Goal: Task Accomplishment & Management: Manage account settings

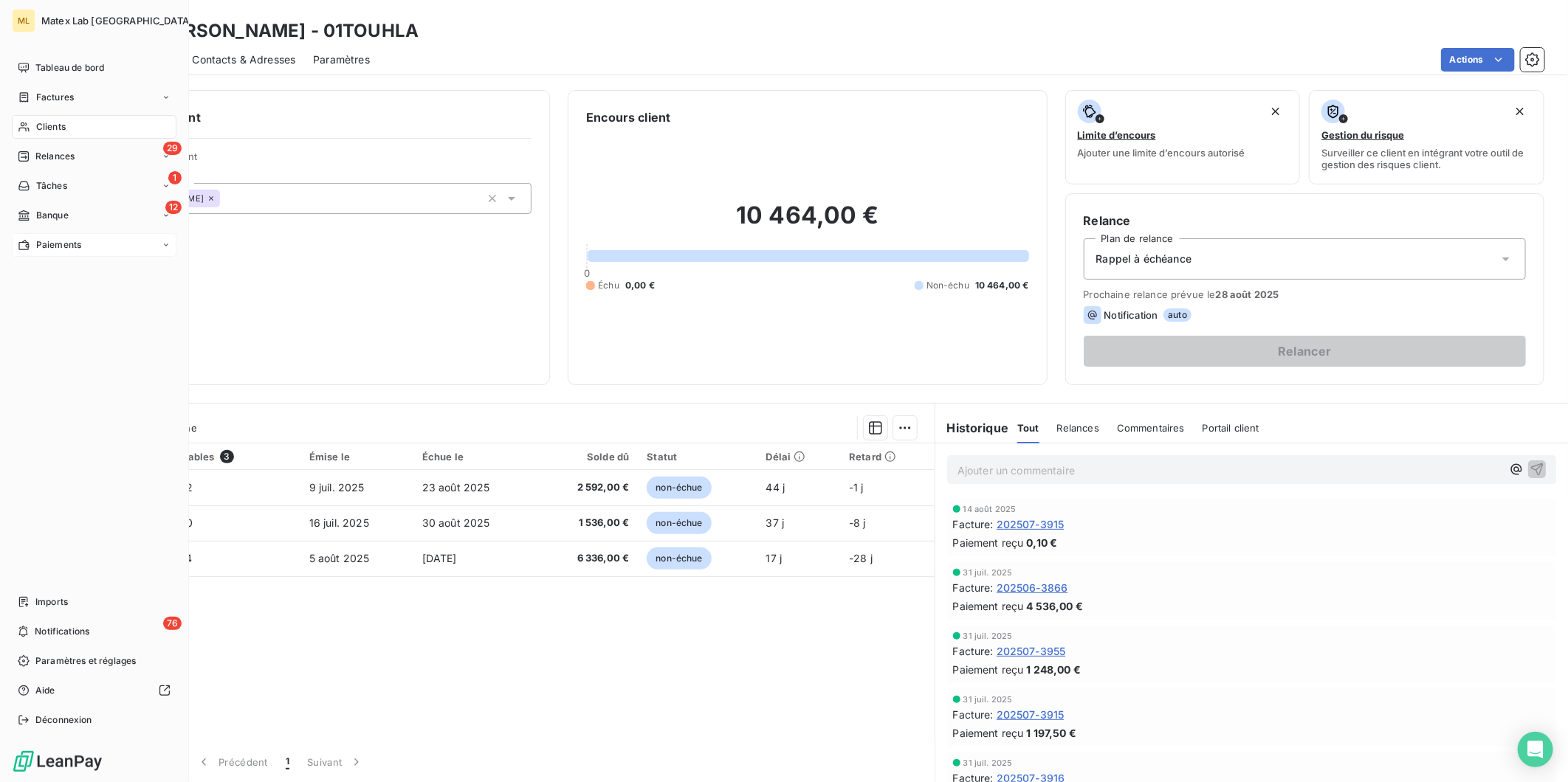
click at [59, 245] on span "Paiements" at bounding box center [59, 245] width 45 height 13
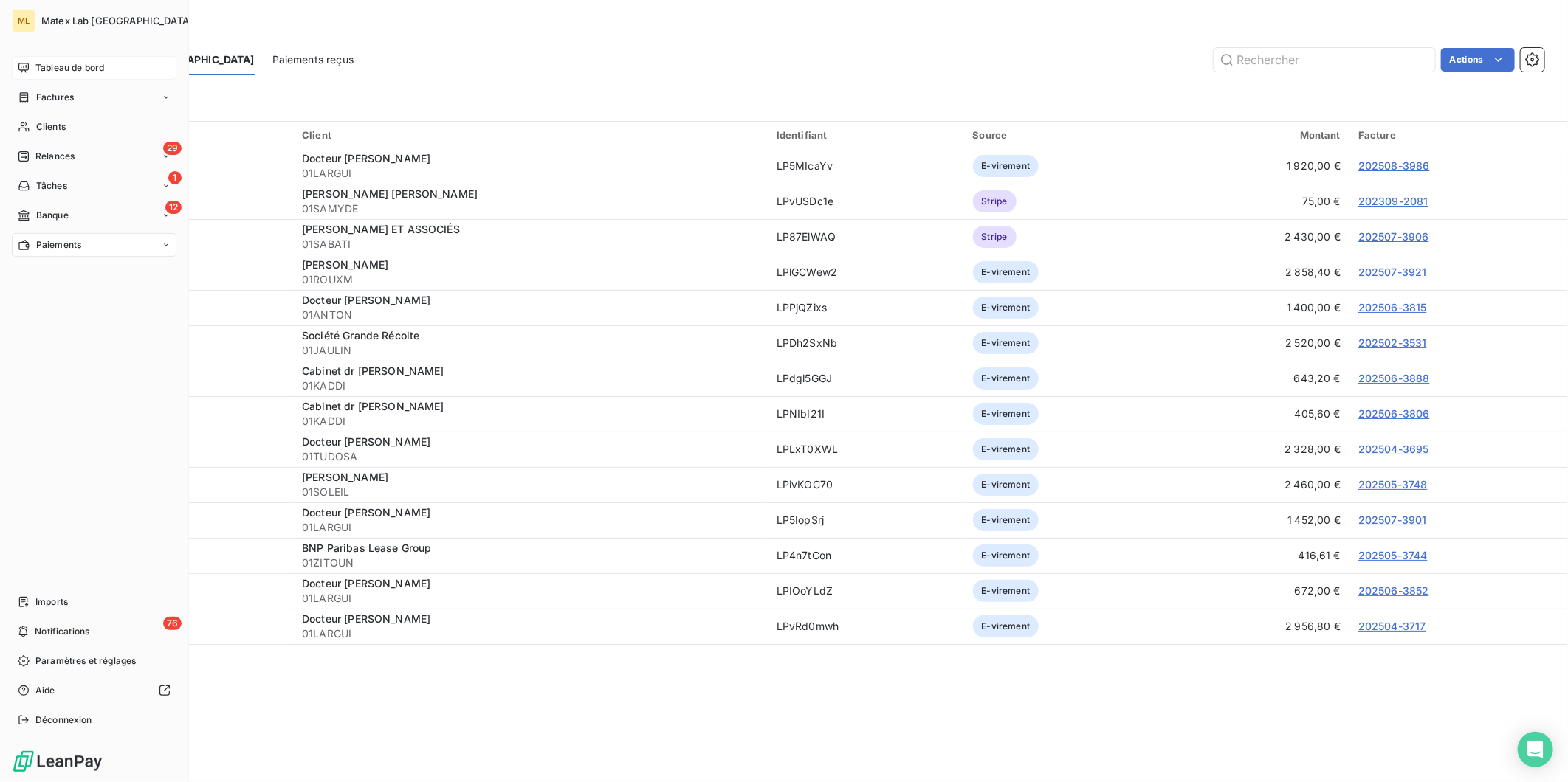
click at [72, 63] on span "Tableau de bord" at bounding box center [70, 67] width 68 height 13
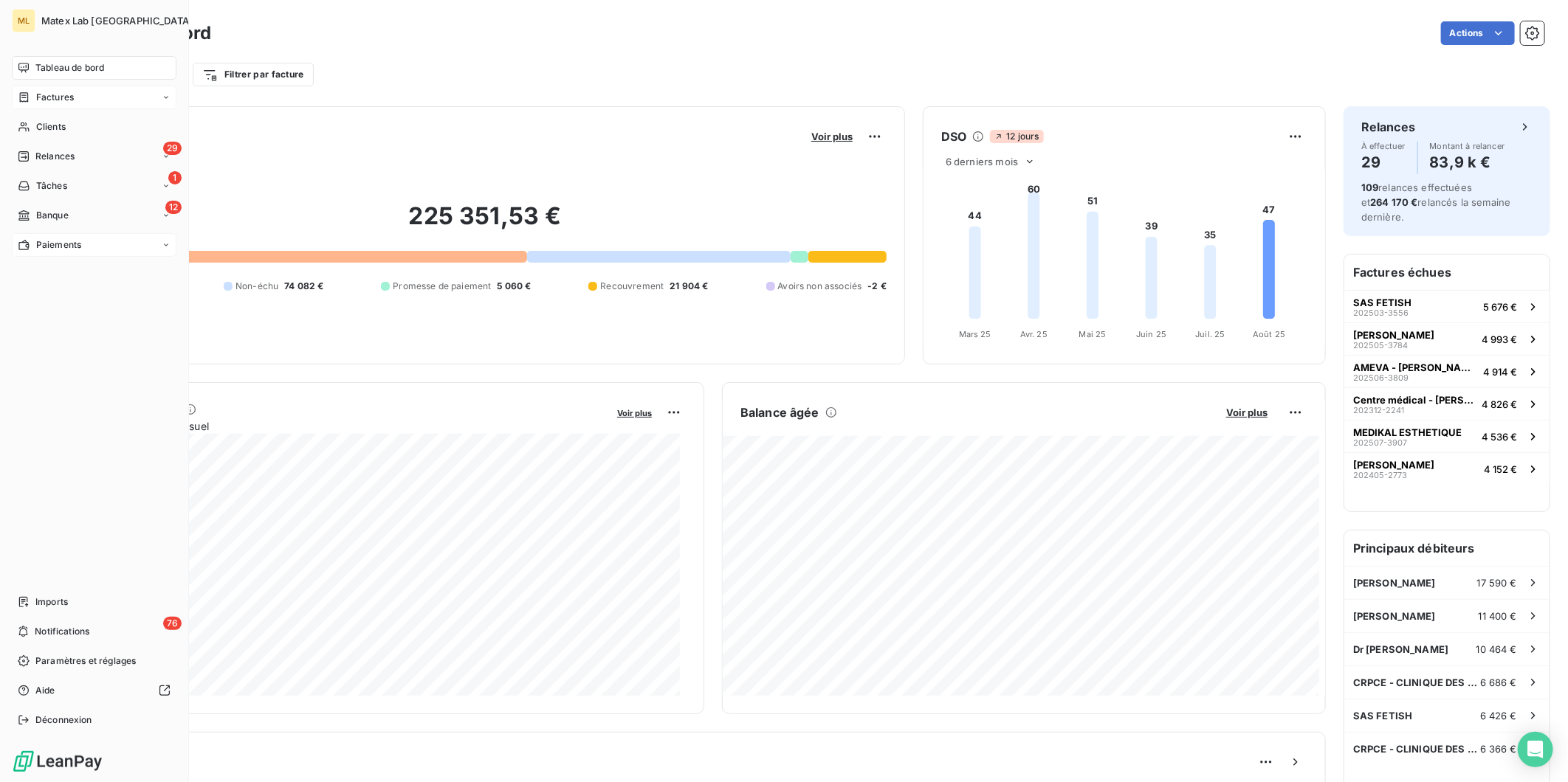
click at [60, 92] on span "Factures" at bounding box center [55, 97] width 37 height 13
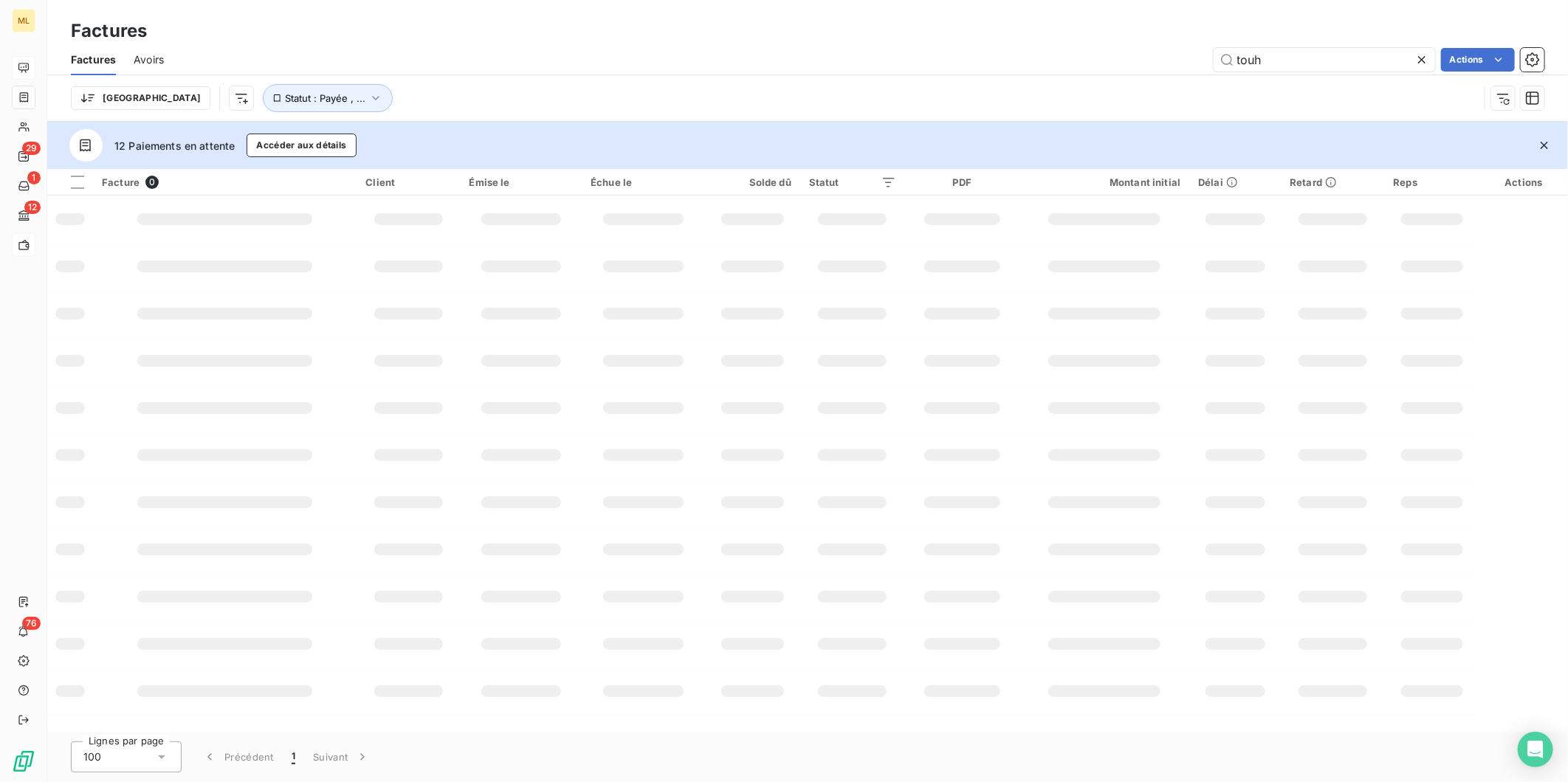
drag, startPoint x: 1240, startPoint y: 60, endPoint x: 1183, endPoint y: 56, distance: 57.1
click at [1183, 56] on div "touh Actions" at bounding box center [863, 60] width 1363 height 24
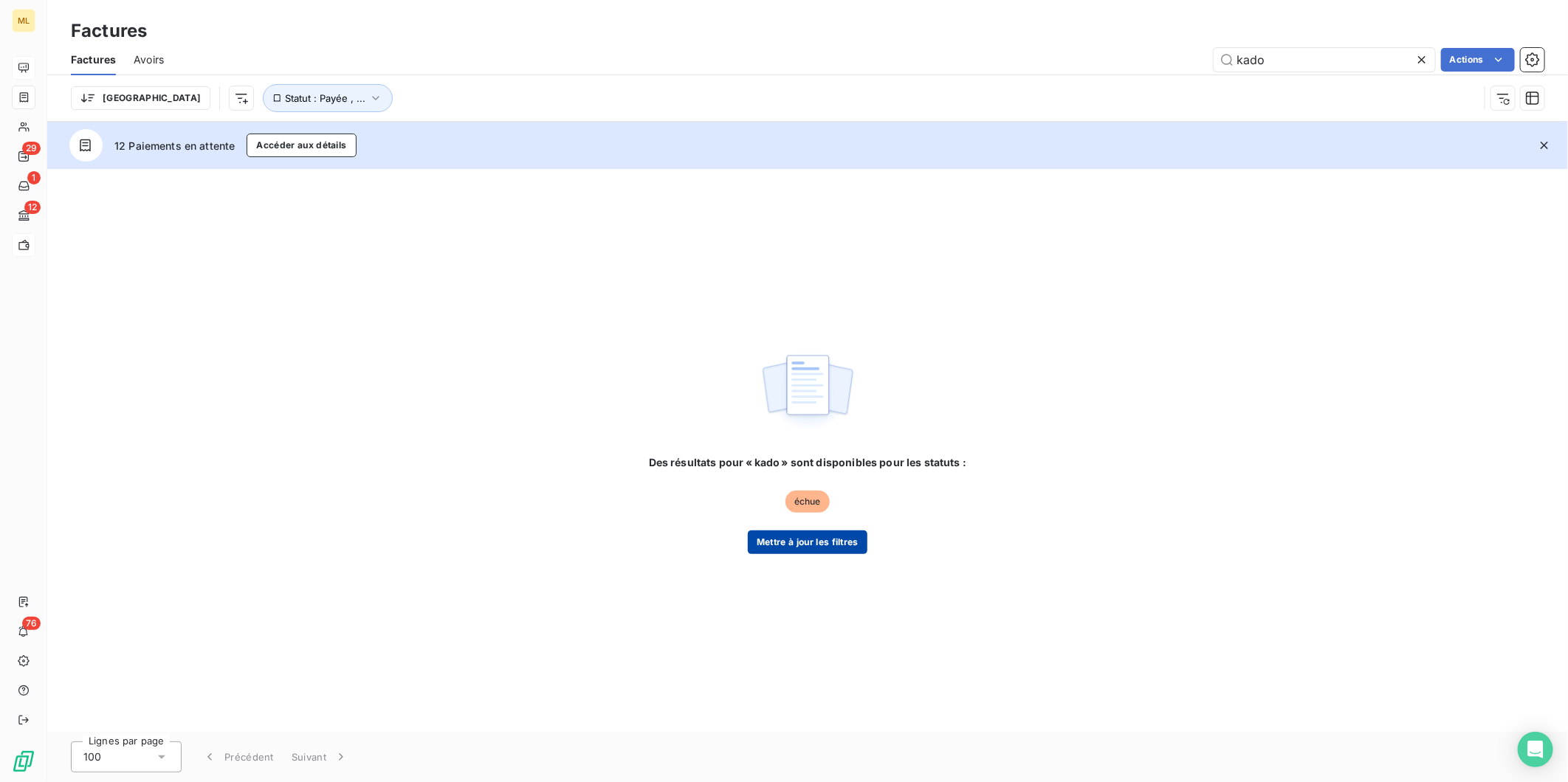
type input "kado"
click at [814, 542] on button "Mettre à jour les filtres" at bounding box center [807, 542] width 120 height 24
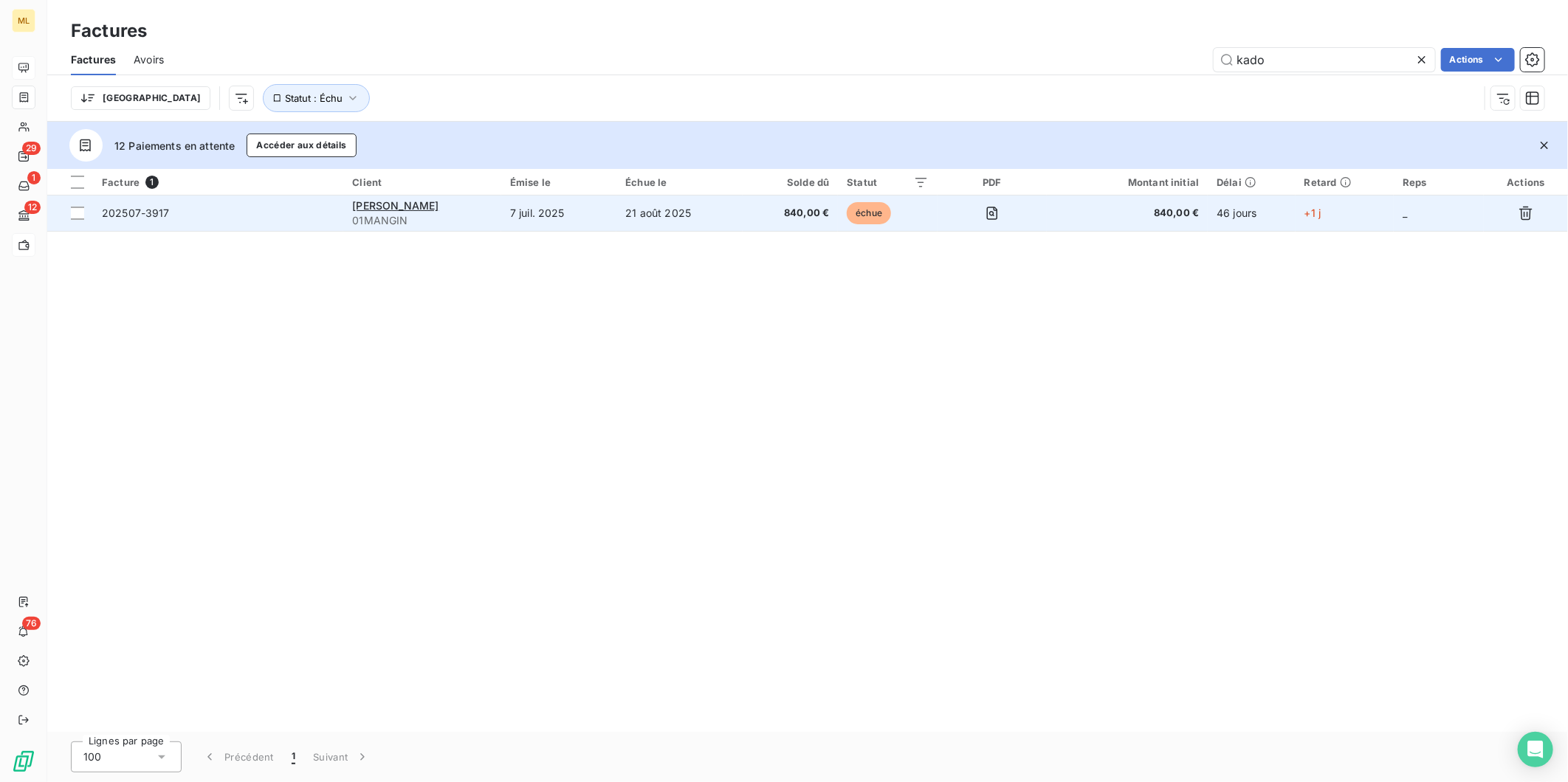
click at [828, 204] on td "840,00 €" at bounding box center [790, 213] width 95 height 36
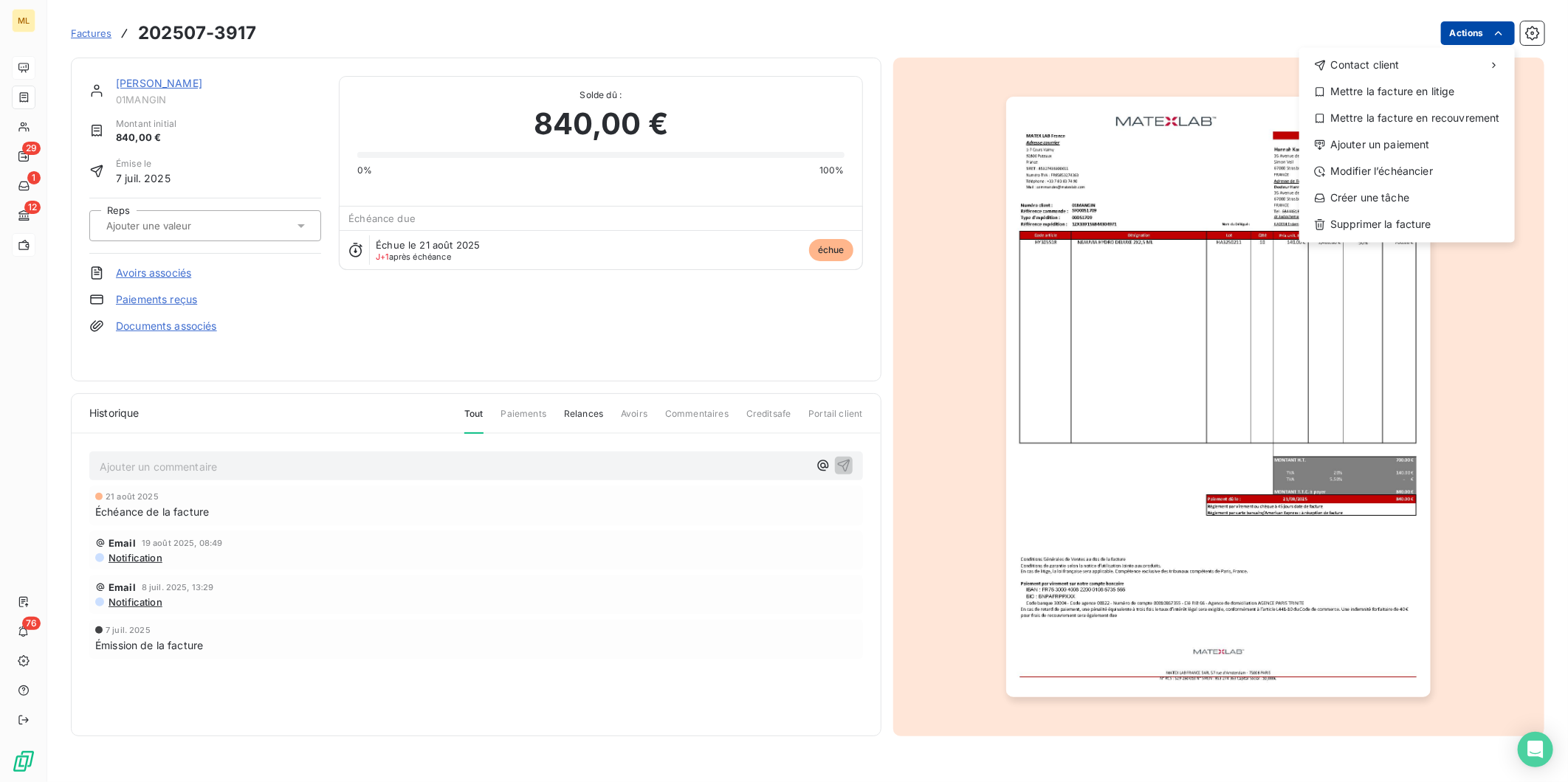
click at [1507, 29] on html "ML 29 1 12 76 Factures 202507-3917 Actions Contact client Mettre la facture en …" at bounding box center [784, 391] width 1568 height 782
click at [1429, 145] on div "Ajouter un paiement" at bounding box center [1407, 144] width 204 height 24
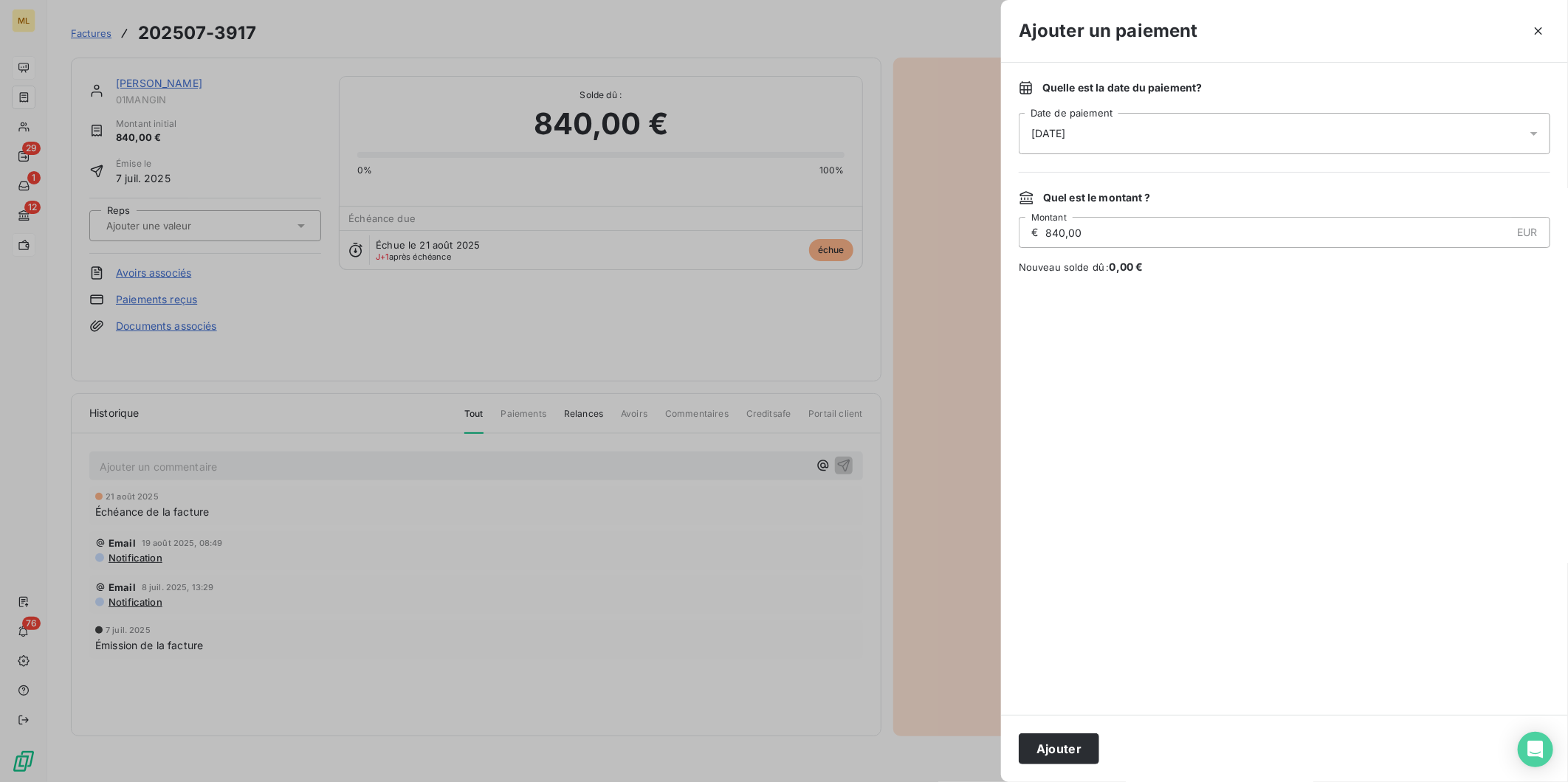
click at [1114, 129] on div "[DATE]" at bounding box center [1284, 133] width 531 height 41
click at [1091, 374] on button "26" at bounding box center [1091, 374] width 29 height 29
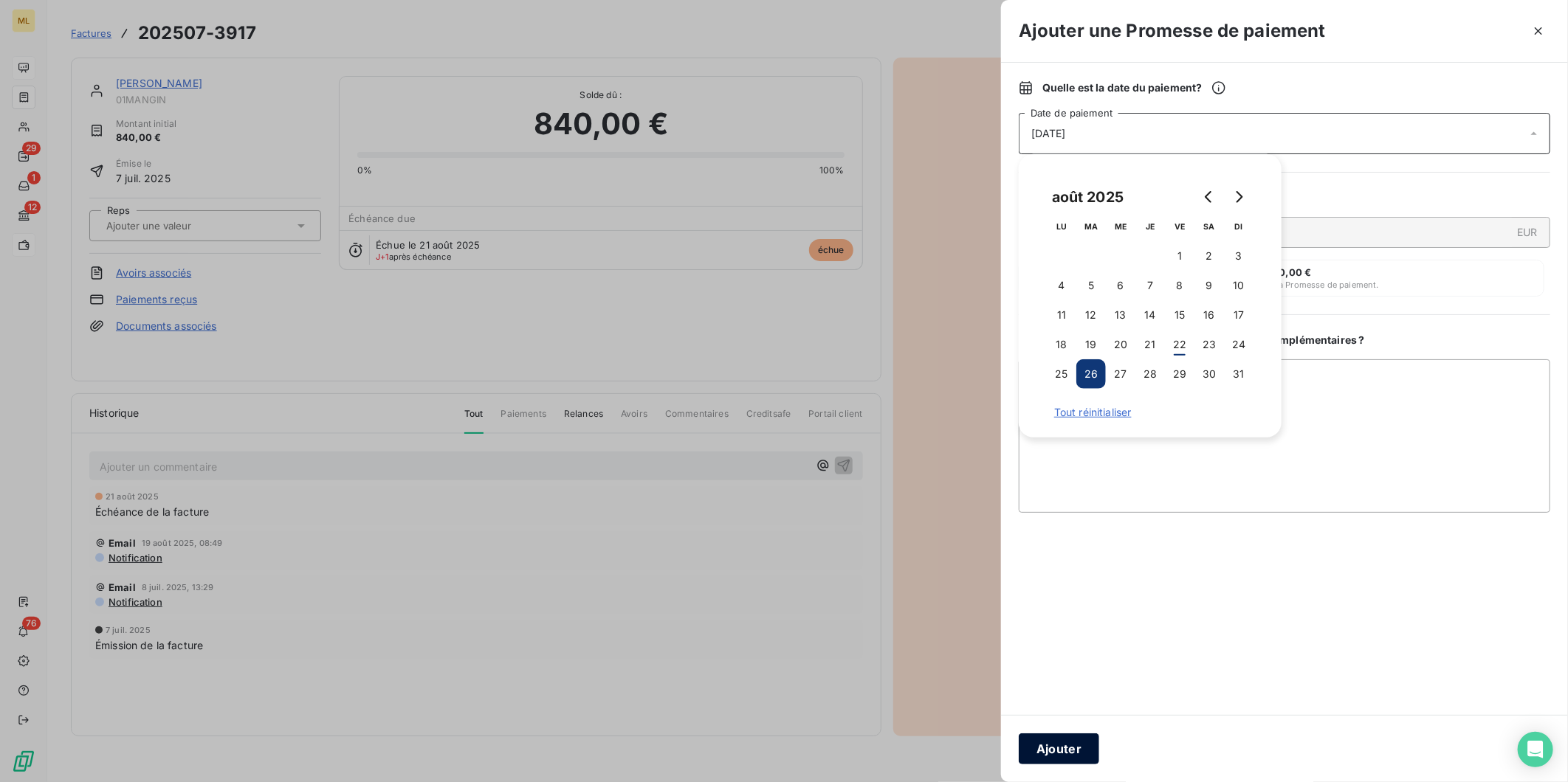
click at [1060, 745] on button "Ajouter" at bounding box center [1059, 749] width 80 height 31
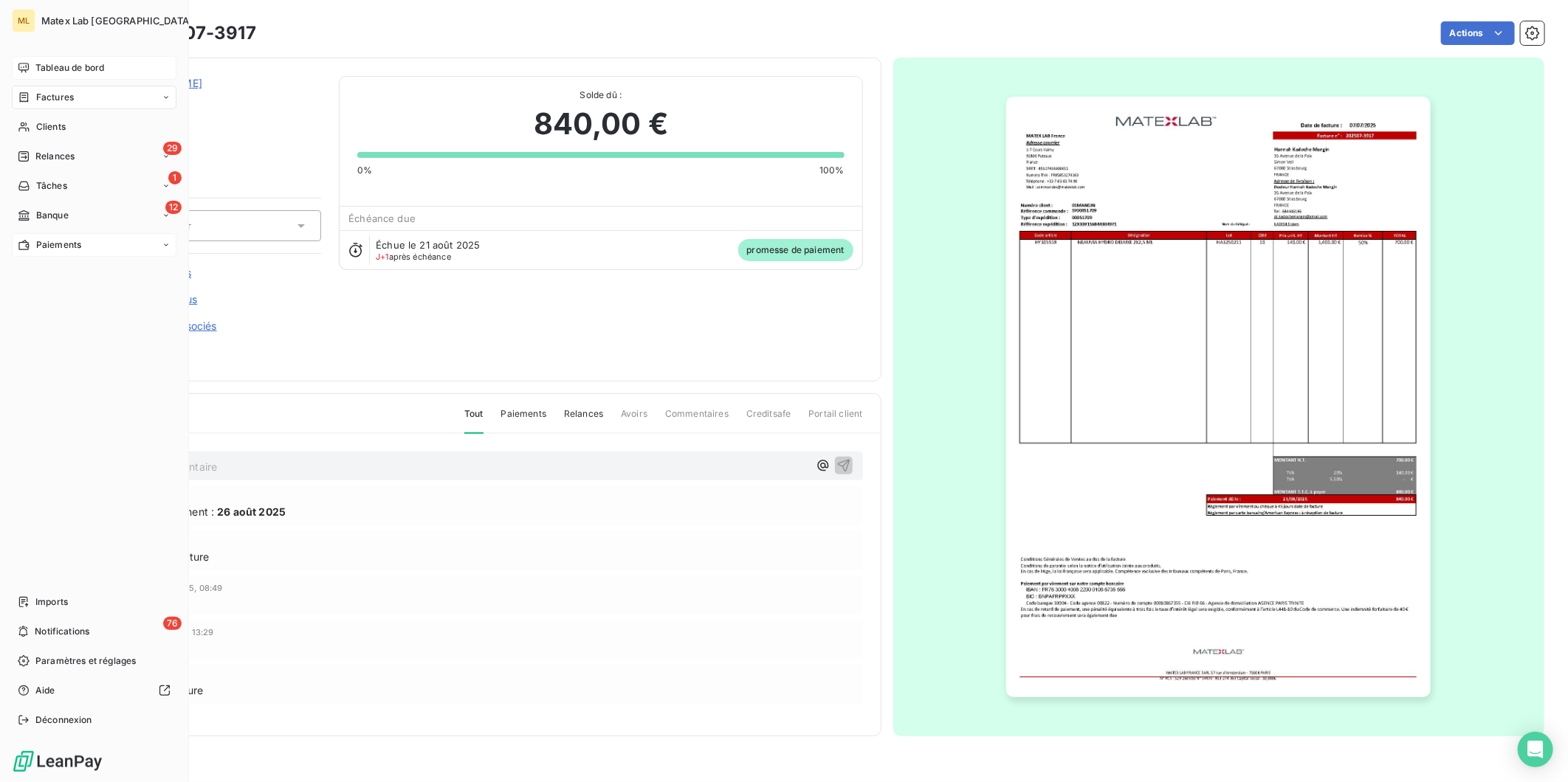
click at [62, 245] on span "Paiements" at bounding box center [59, 245] width 45 height 13
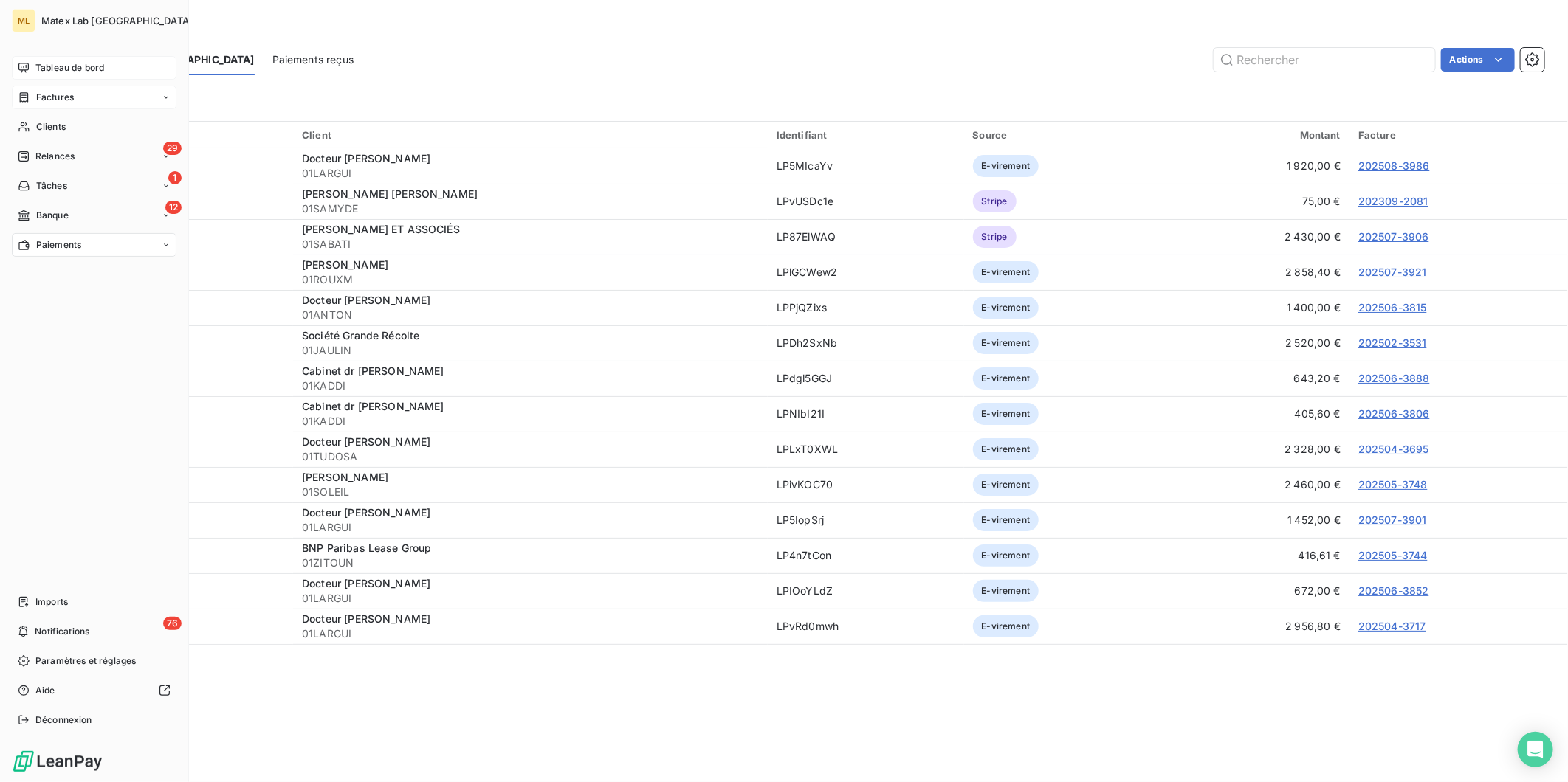
click at [52, 61] on span "Tableau de bord" at bounding box center [70, 67] width 68 height 13
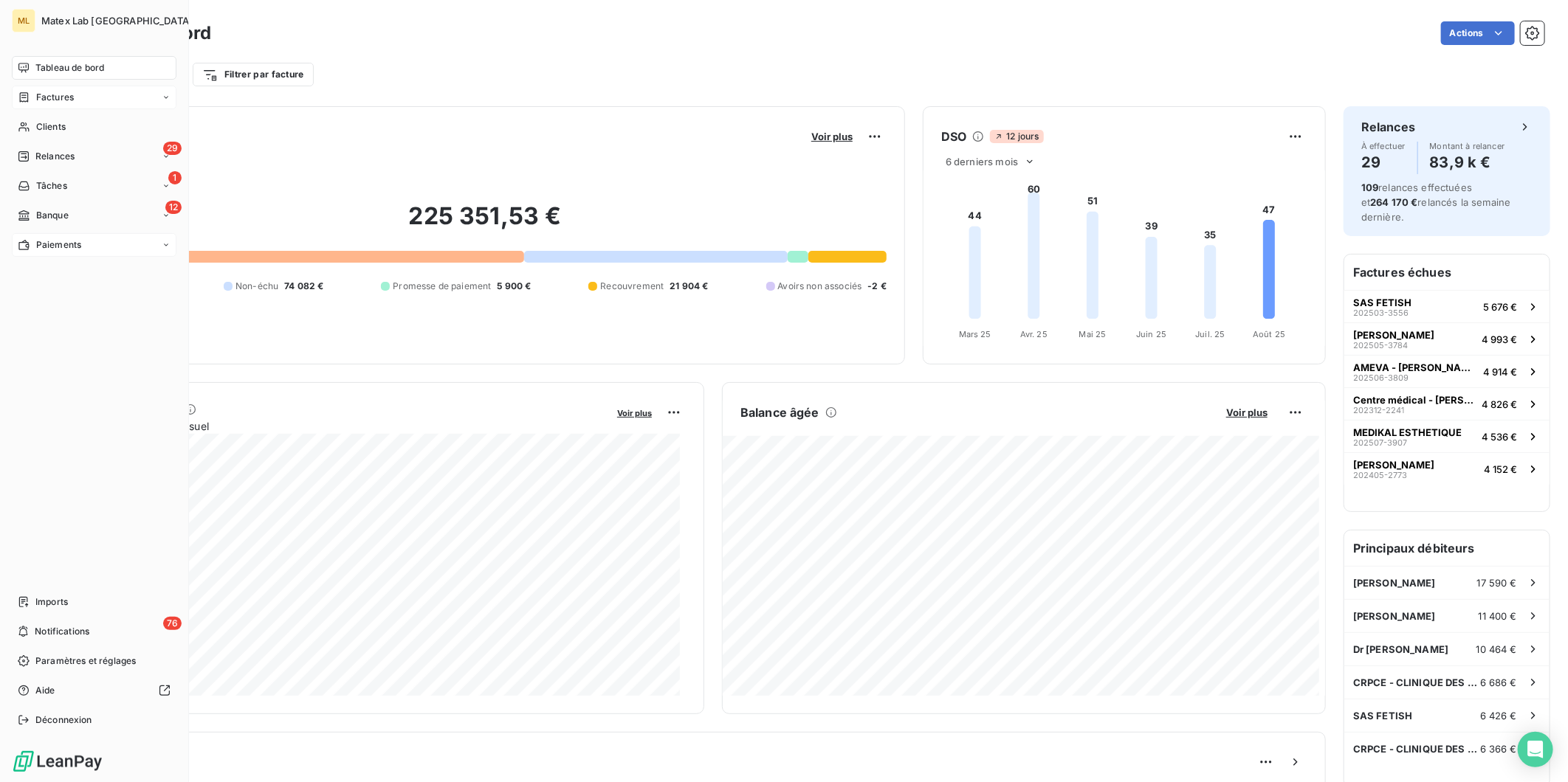
click at [52, 252] on div "Paiements" at bounding box center [94, 245] width 164 height 24
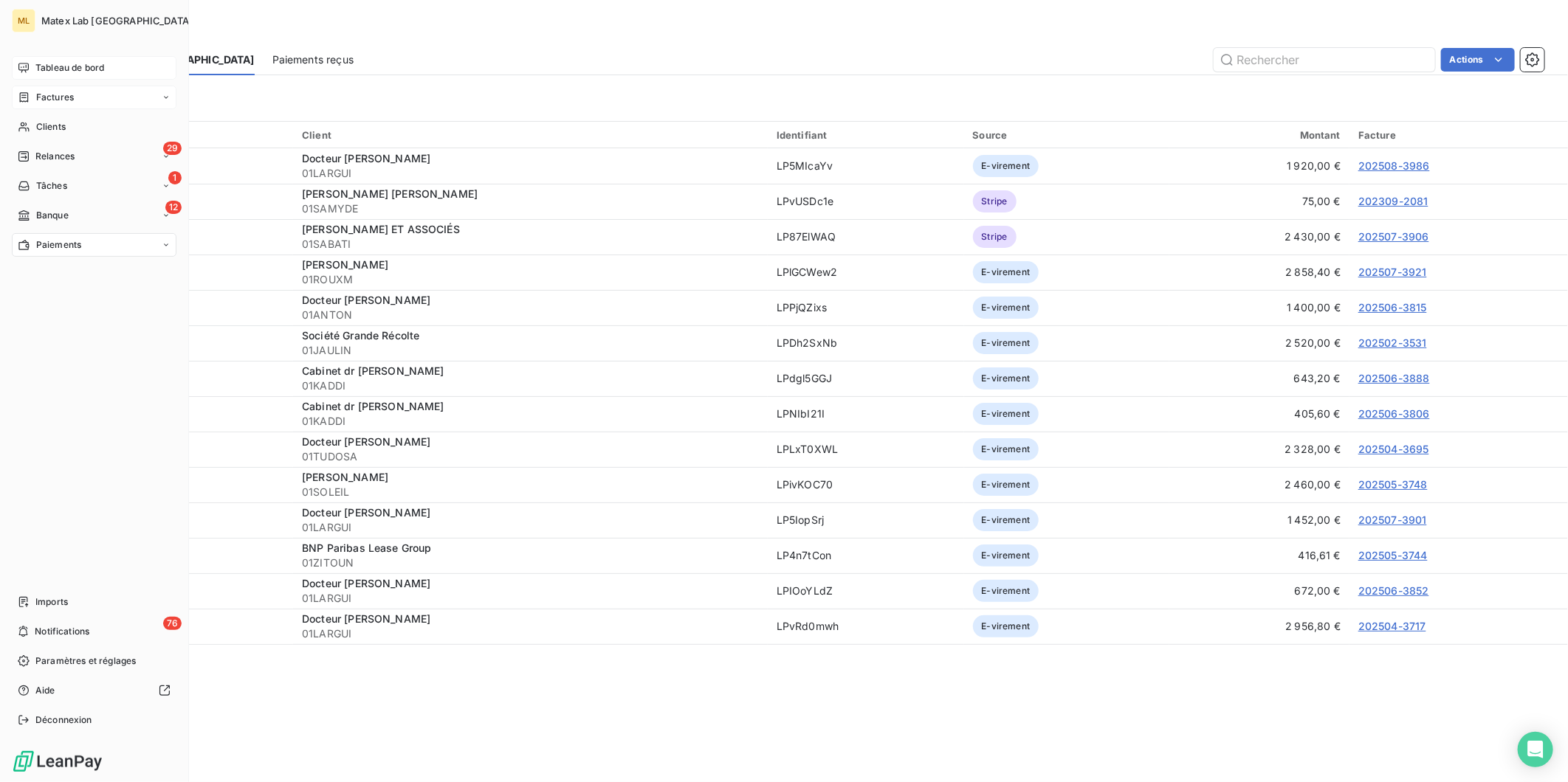
click at [64, 61] on span "Tableau de bord" at bounding box center [70, 67] width 68 height 13
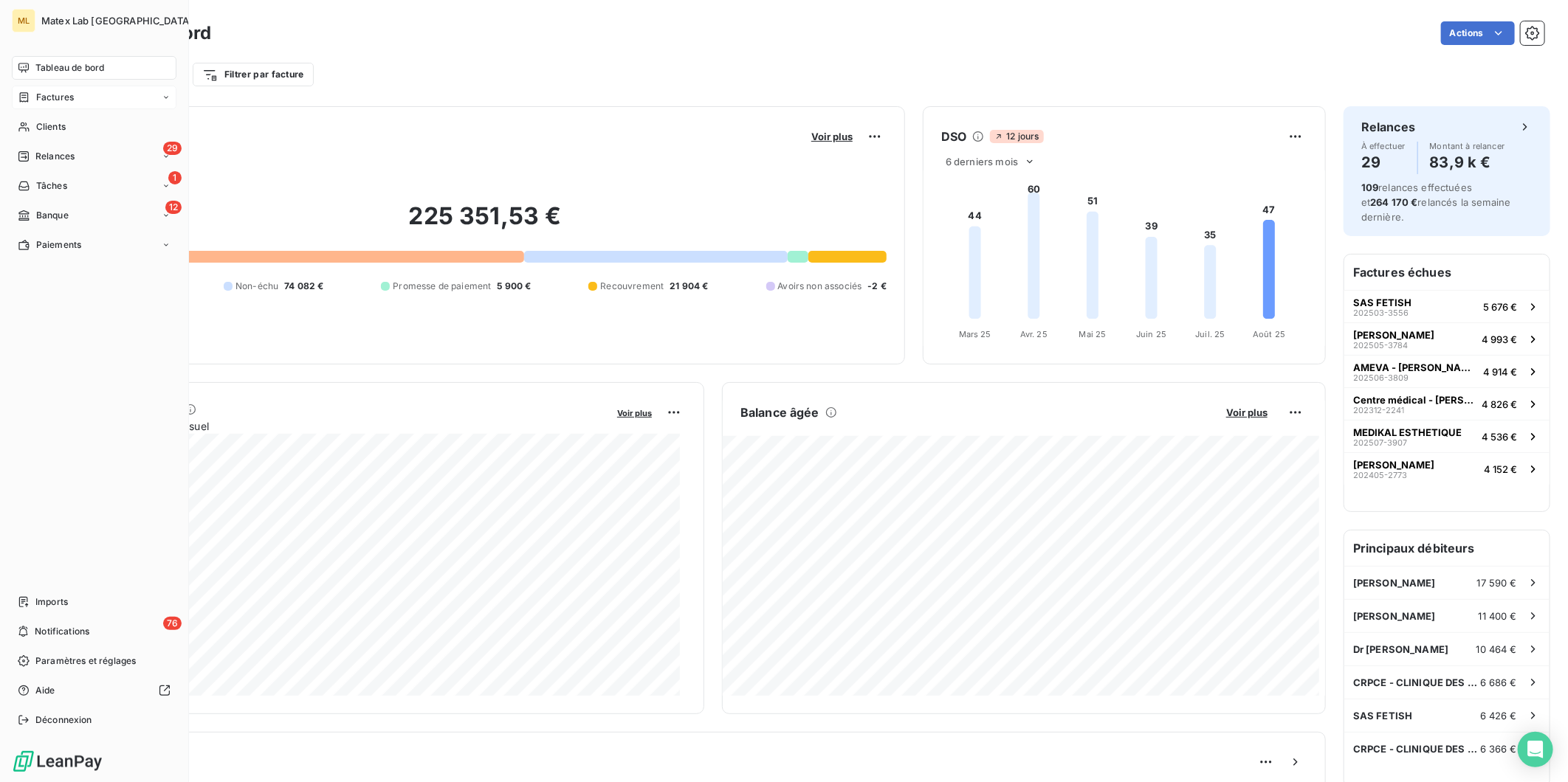
click at [76, 241] on span "Paiements" at bounding box center [59, 245] width 45 height 13
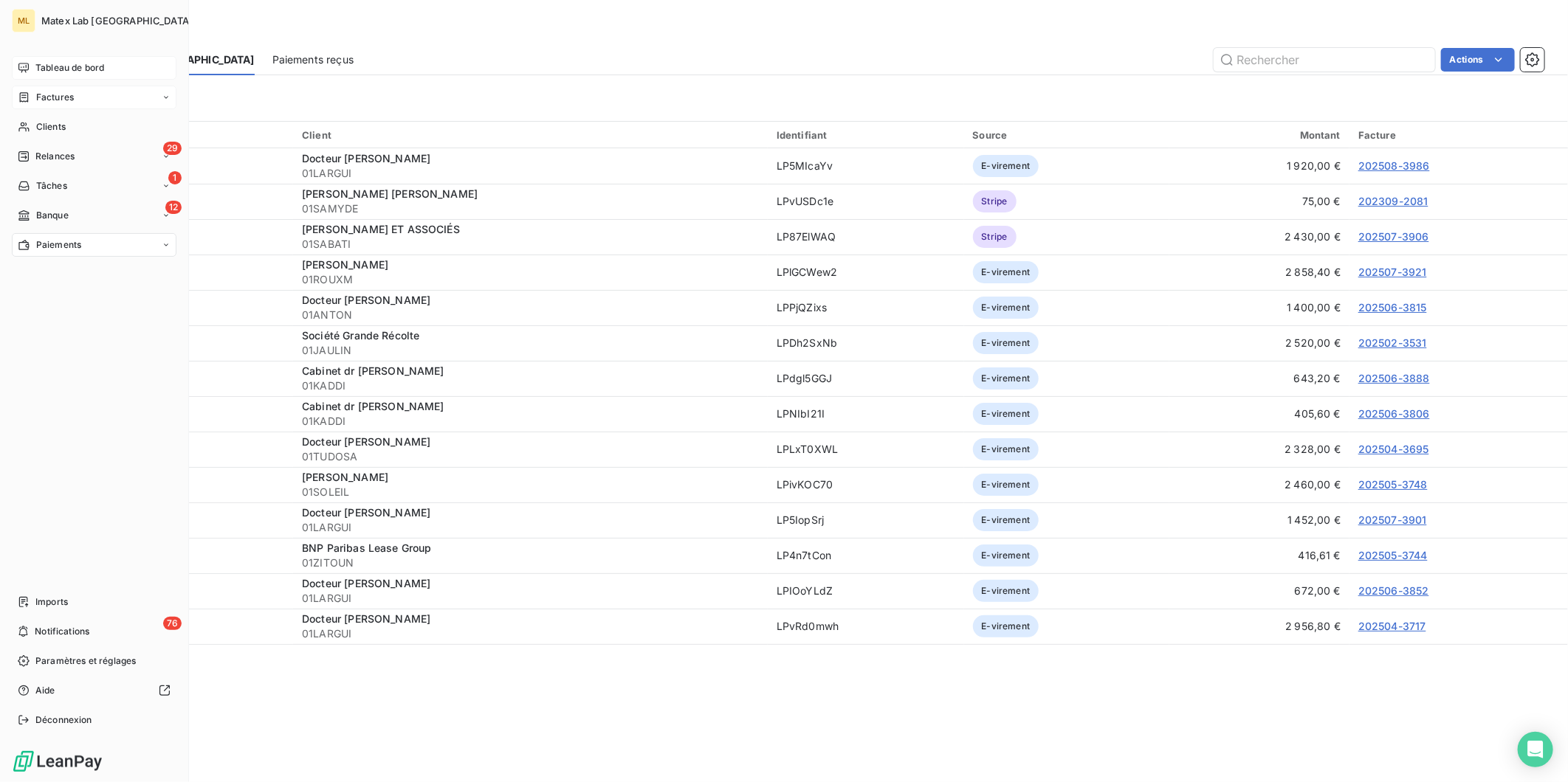
click at [78, 67] on span "Tableau de bord" at bounding box center [70, 67] width 68 height 13
